Goal: Task Accomplishment & Management: Use online tool/utility

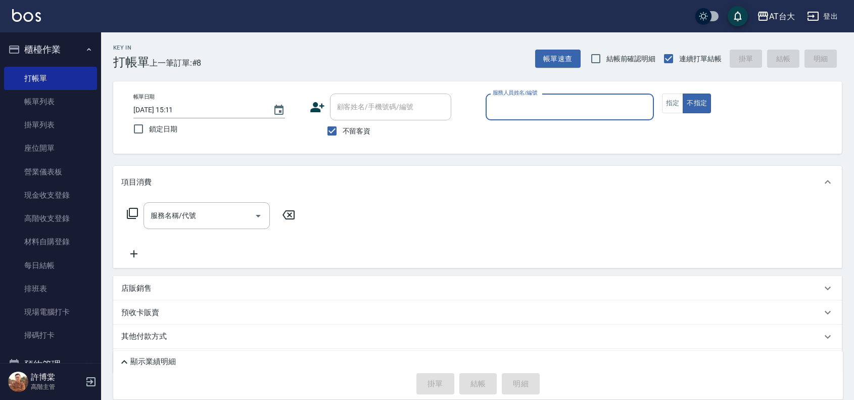
click at [578, 107] on input "服務人員姓名/編號" at bounding box center [569, 107] width 159 height 18
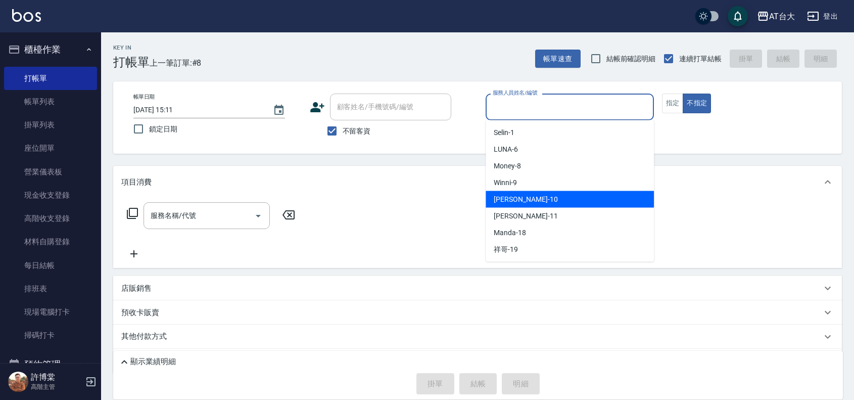
click at [559, 201] on div "JOJO -10" at bounding box center [570, 199] width 168 height 17
type input "JOJO-10"
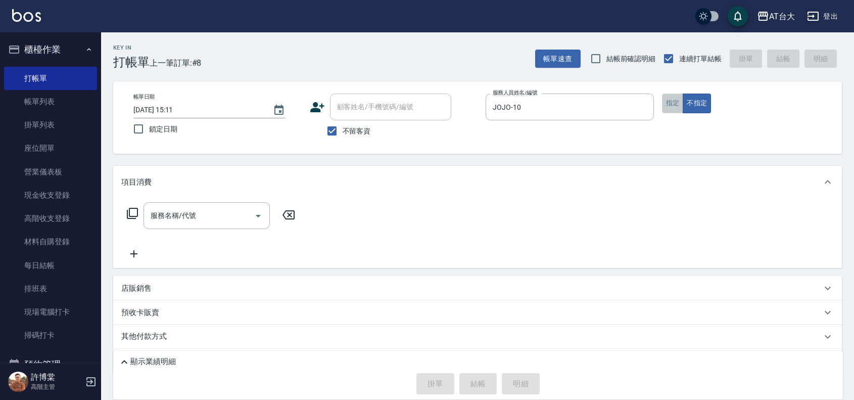
click at [674, 101] on button "指定" at bounding box center [673, 104] width 22 height 20
click at [248, 219] on input "服務名稱/代號" at bounding box center [199, 216] width 102 height 18
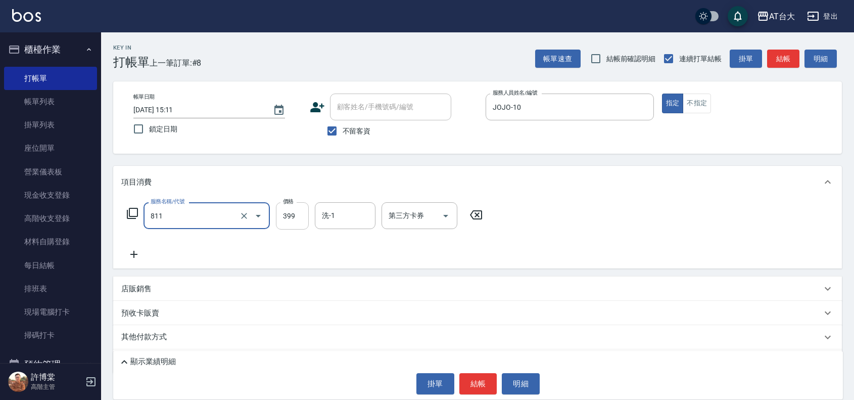
type input "洗+剪(811)"
click at [298, 216] on input "399" at bounding box center [292, 215] width 33 height 27
type input "450"
click at [475, 373] on button "結帳" at bounding box center [478, 383] width 38 height 21
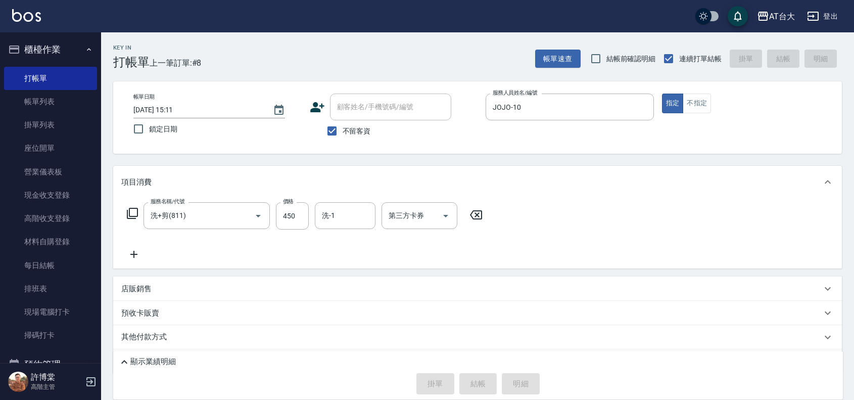
type input "[DATE] 15:53"
click at [700, 109] on button "不指定" at bounding box center [697, 104] width 28 height 20
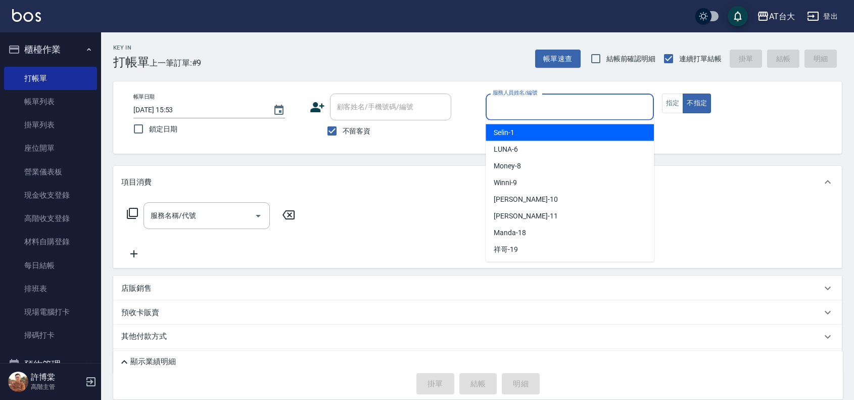
click at [542, 112] on input "服務人員姓名/編號" at bounding box center [569, 107] width 159 height 18
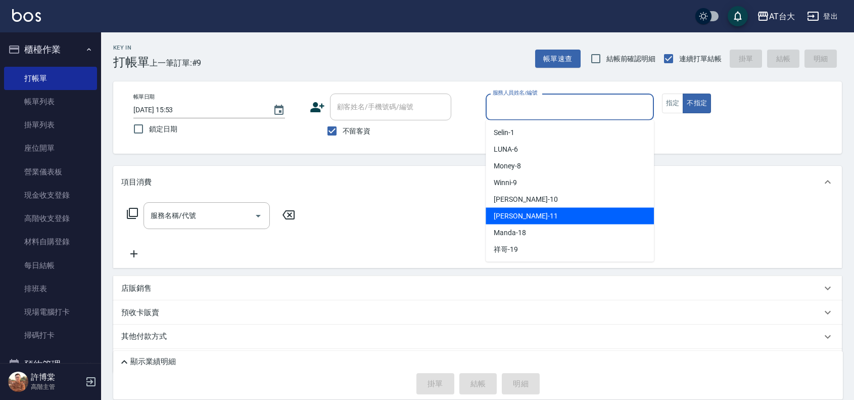
click at [541, 208] on div "[PERSON_NAME] -11" at bounding box center [570, 216] width 168 height 17
type input "[PERSON_NAME]-11"
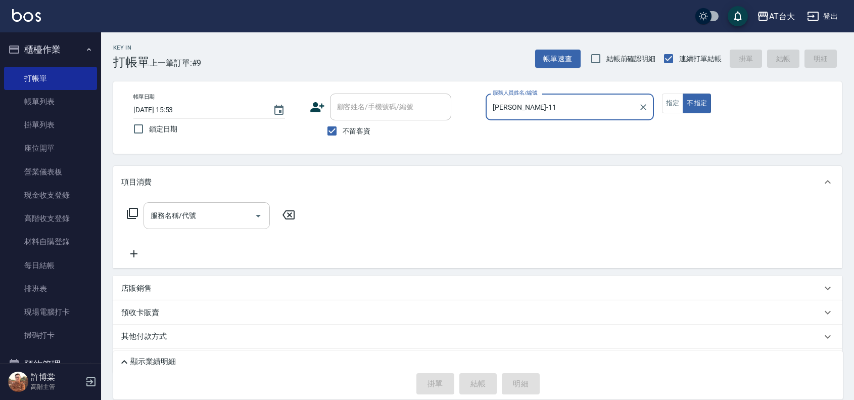
click at [228, 225] on div "服務名稱/代號" at bounding box center [207, 215] width 126 height 27
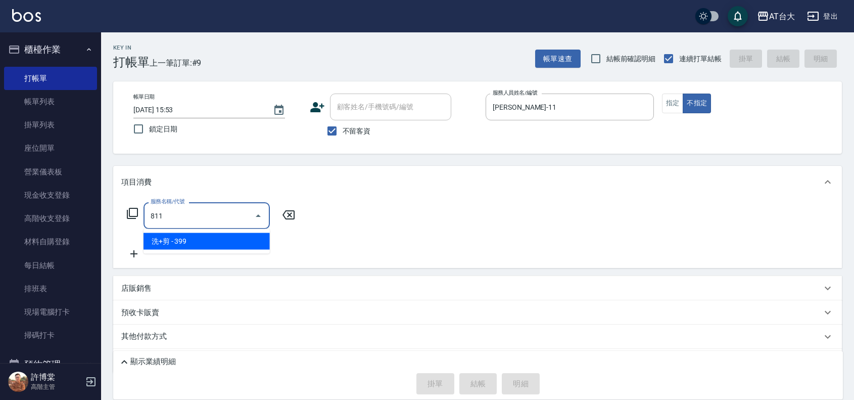
type input "洗+剪(811)"
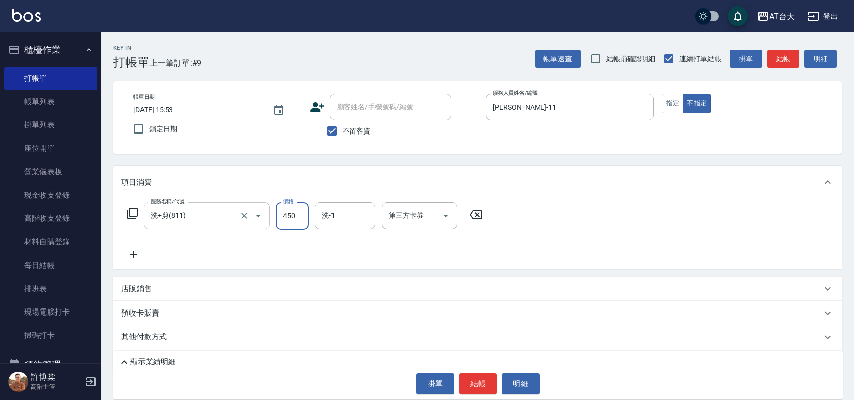
type input "450"
click at [483, 381] on button "結帳" at bounding box center [478, 383] width 38 height 21
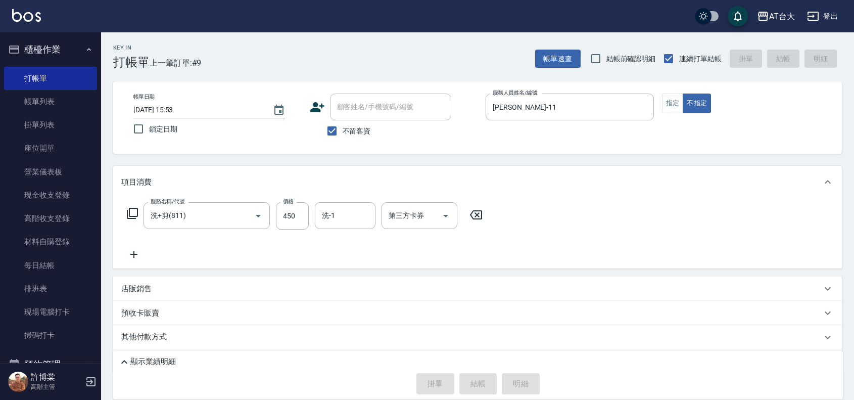
type input "[DATE] 15:59"
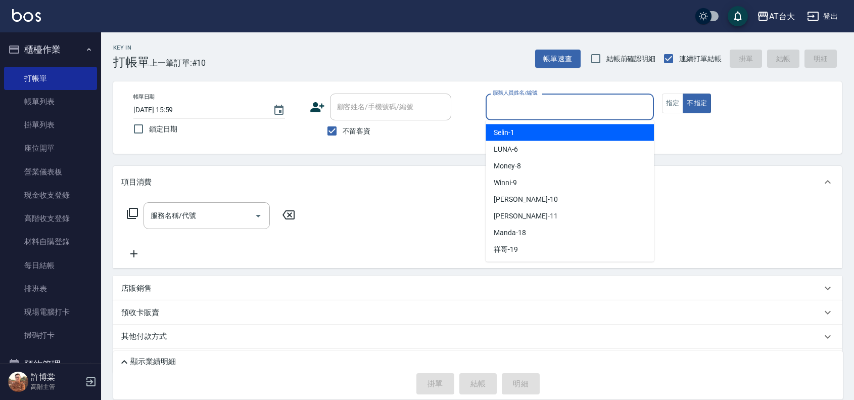
click at [549, 108] on input "服務人員姓名/編號" at bounding box center [569, 107] width 159 height 18
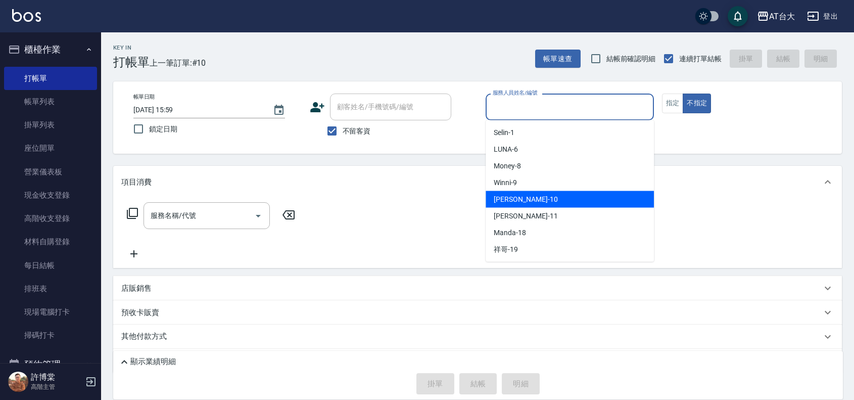
click at [493, 203] on div "JOJO -10" at bounding box center [570, 199] width 168 height 17
type input "JOJO-10"
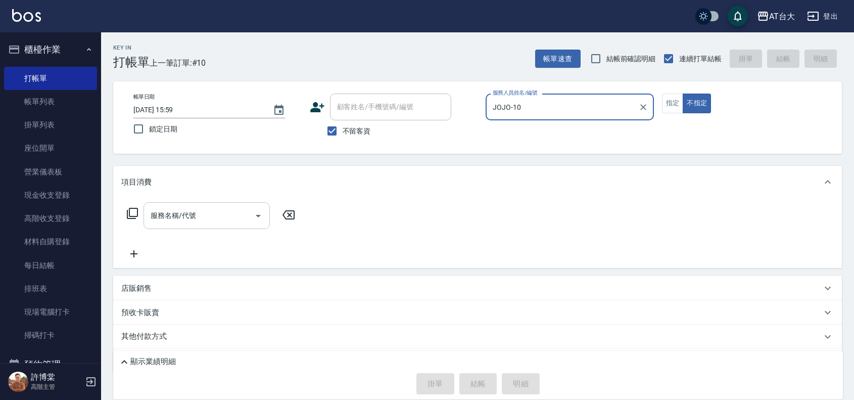
click at [188, 208] on div "服務名稱/代號 服務名稱/代號" at bounding box center [207, 215] width 126 height 27
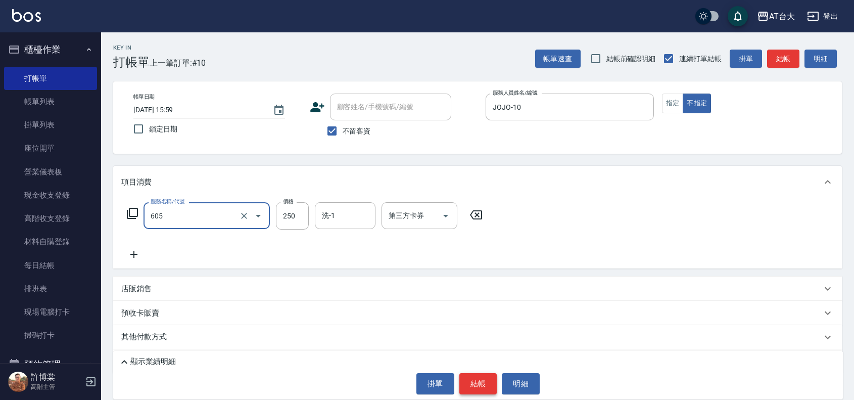
type input "洗髮 (女)(605)"
click at [478, 387] on button "結帳" at bounding box center [478, 383] width 38 height 21
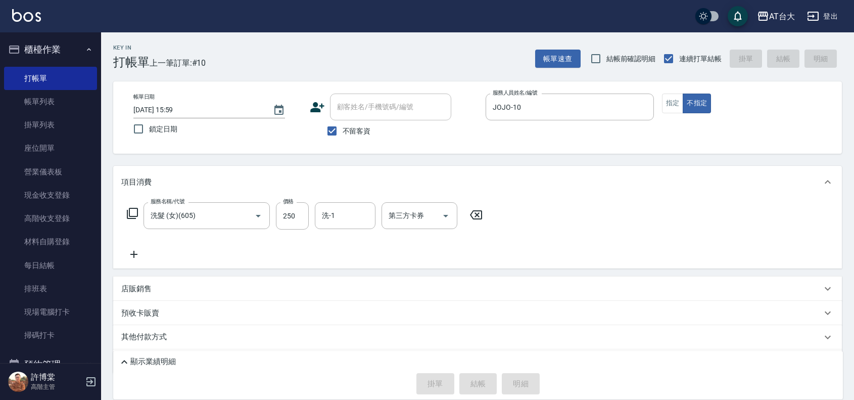
type input "[DATE] 16:16"
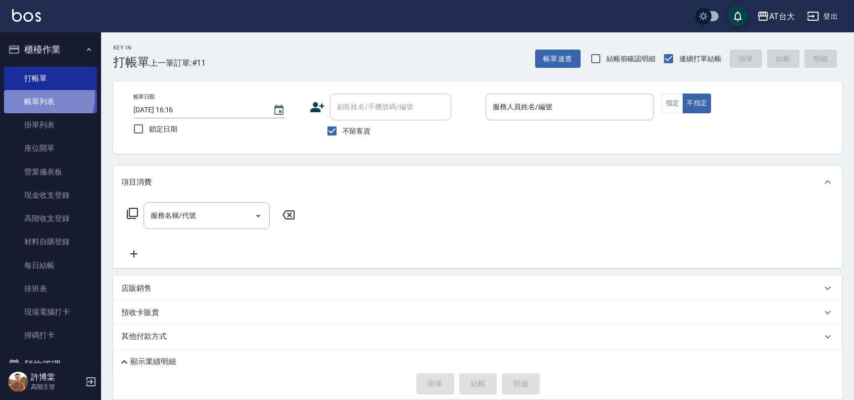
click at [18, 95] on link "帳單列表" at bounding box center [50, 101] width 93 height 23
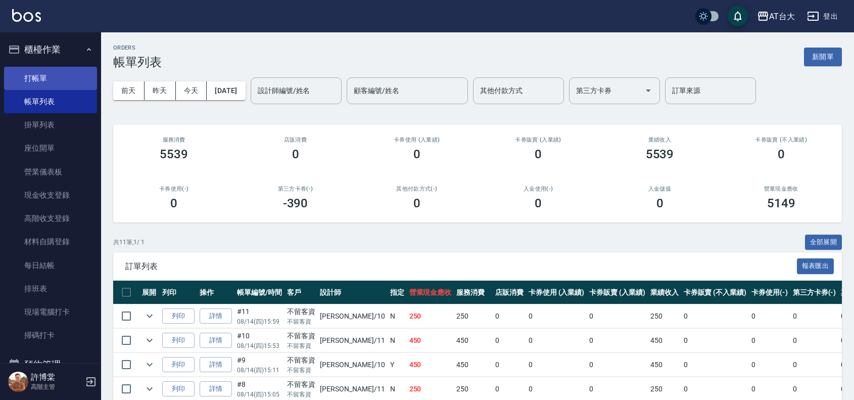
click at [31, 72] on link "打帳單" at bounding box center [50, 78] width 93 height 23
